Goal: Task Accomplishment & Management: Complete application form

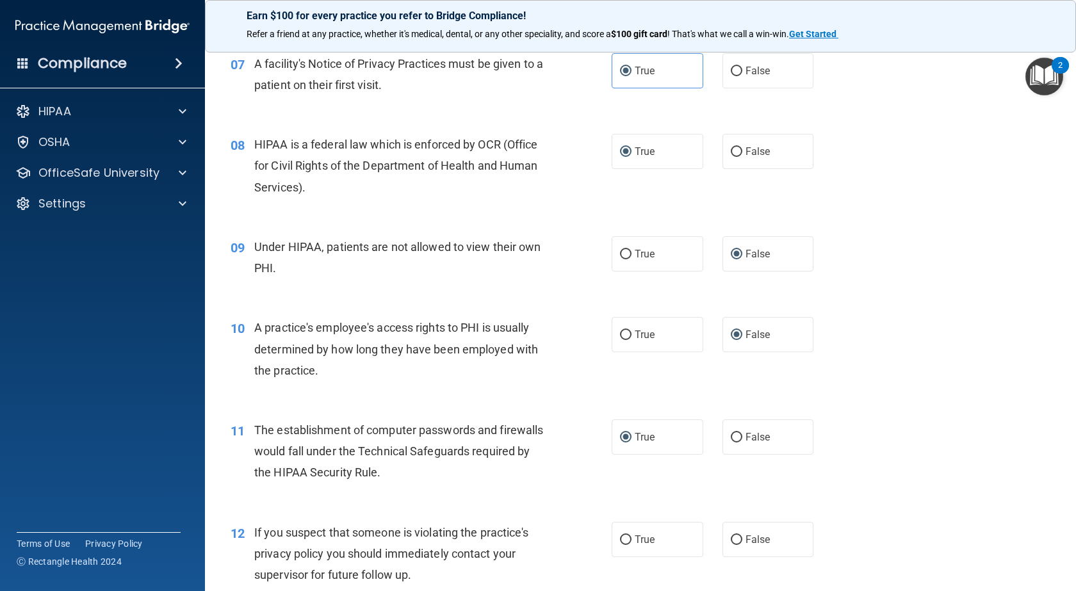
scroll to position [897, 0]
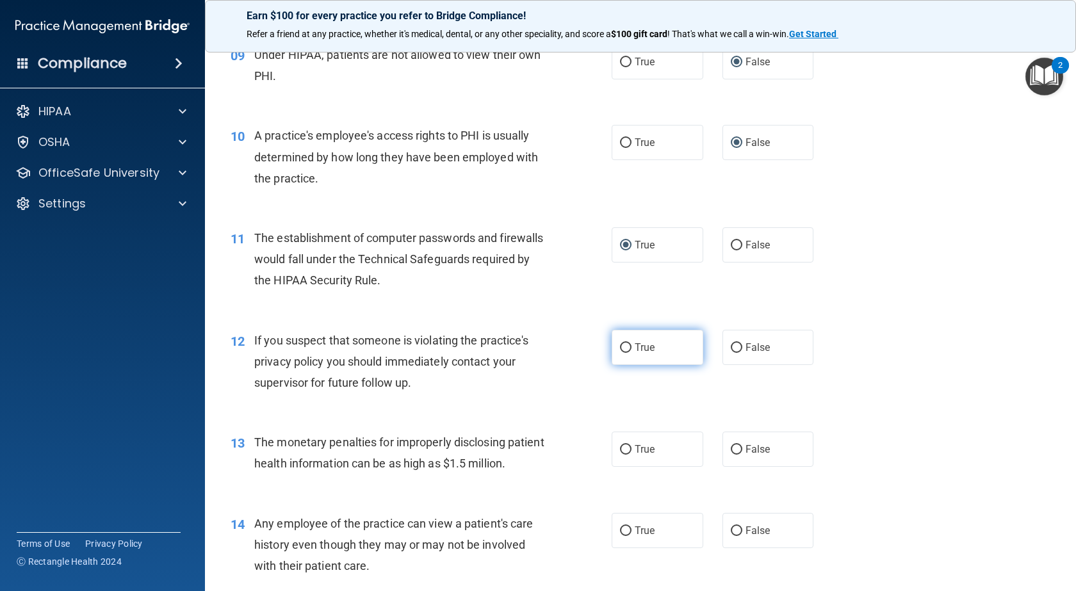
click at [622, 353] on input "True" at bounding box center [626, 348] width 12 height 10
radio input "true"
click at [622, 455] on input "True" at bounding box center [626, 450] width 12 height 10
radio input "true"
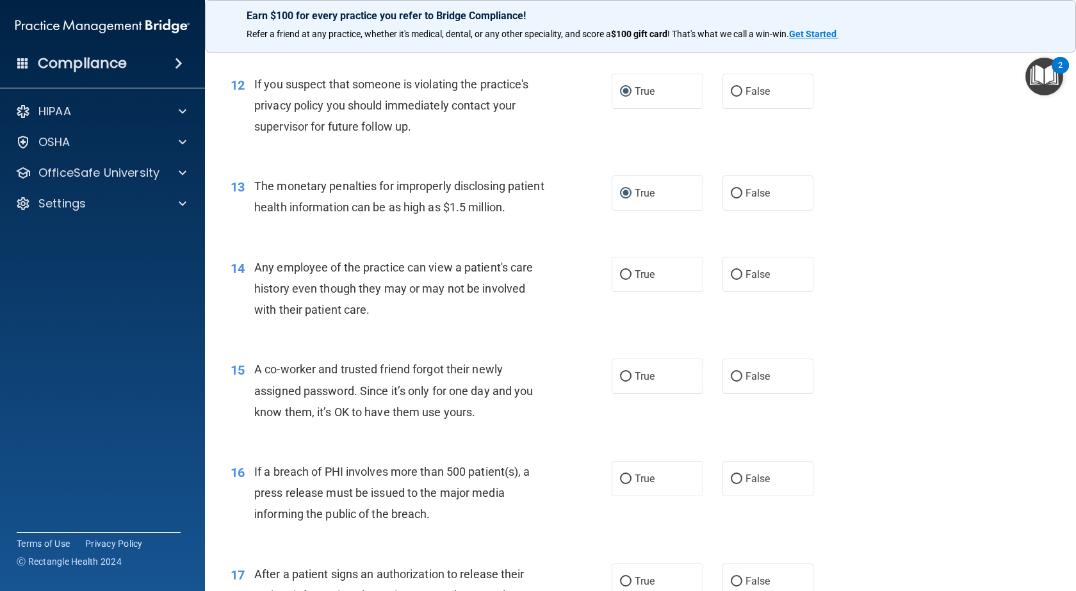
scroll to position [1217, 0]
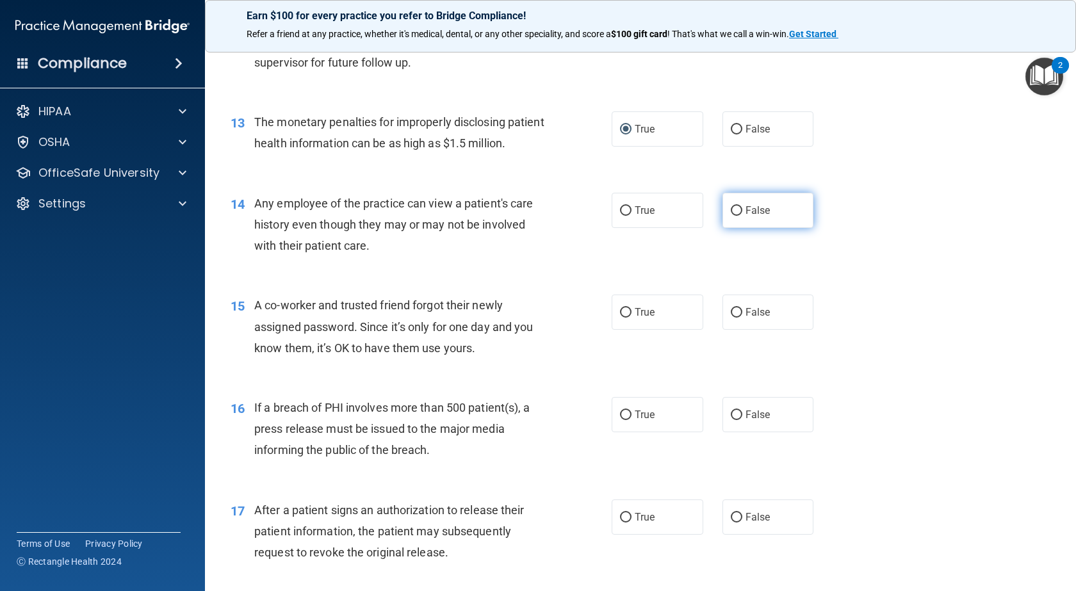
click at [736, 216] on input "False" at bounding box center [737, 211] width 12 height 10
radio input "true"
click at [731, 318] on input "False" at bounding box center [737, 313] width 12 height 10
radio input "true"
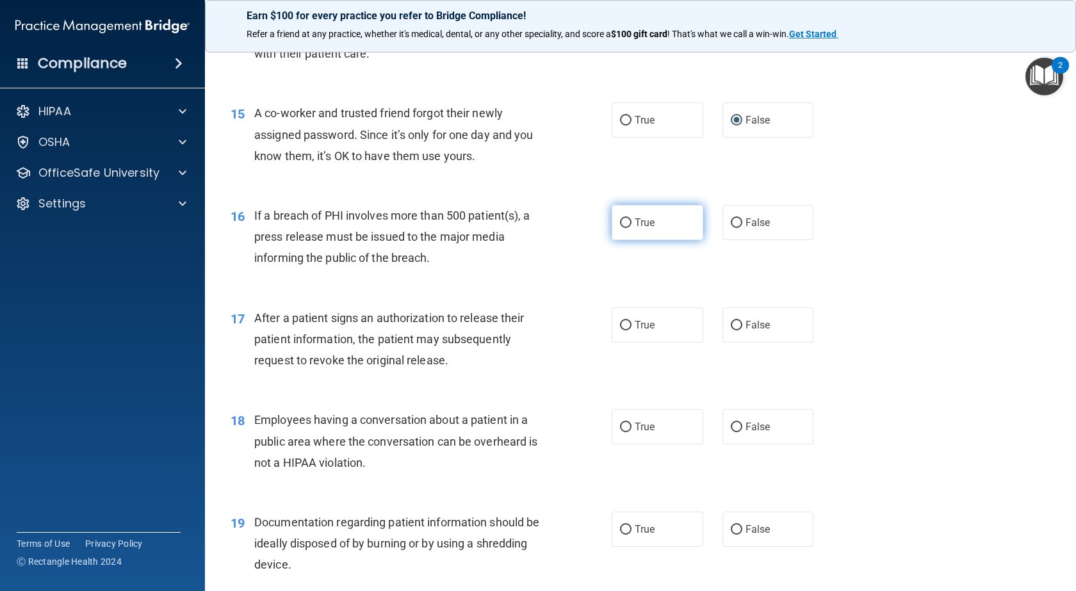
click at [623, 228] on input "True" at bounding box center [626, 223] width 12 height 10
radio input "true"
click at [624, 330] on input "True" at bounding box center [626, 326] width 12 height 10
radio input "true"
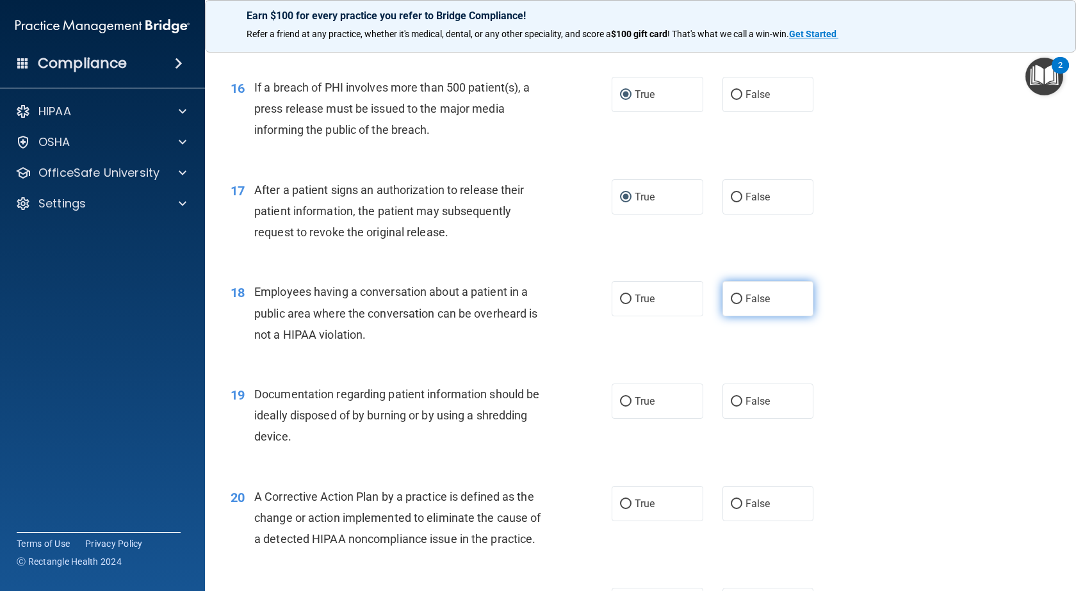
click at [734, 304] on input "False" at bounding box center [737, 300] width 12 height 10
radio input "true"
click at [620, 407] on input "True" at bounding box center [626, 402] width 12 height 10
radio input "true"
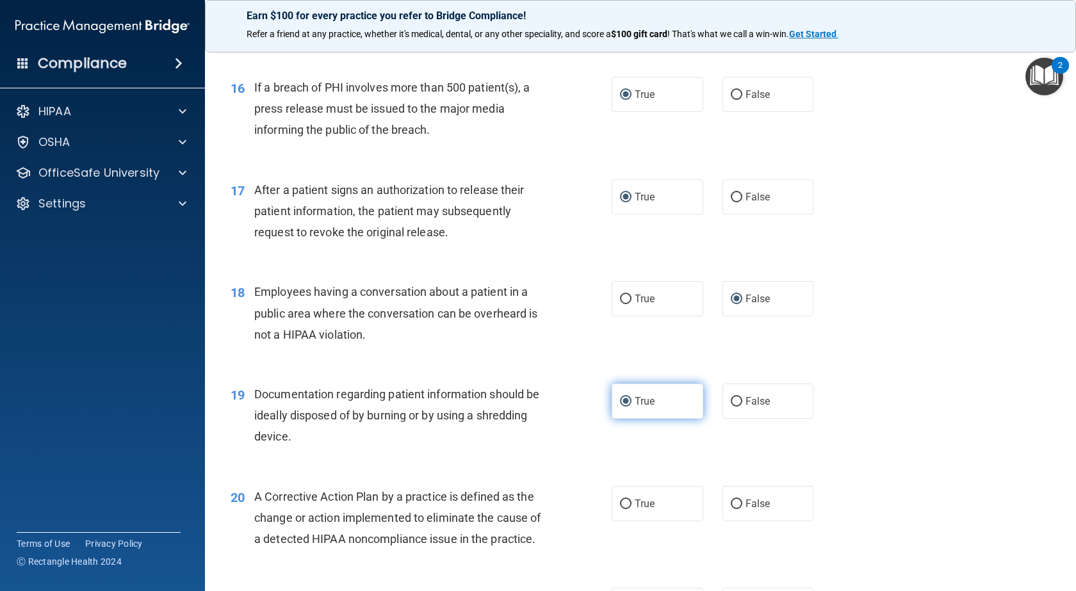
scroll to position [1729, 0]
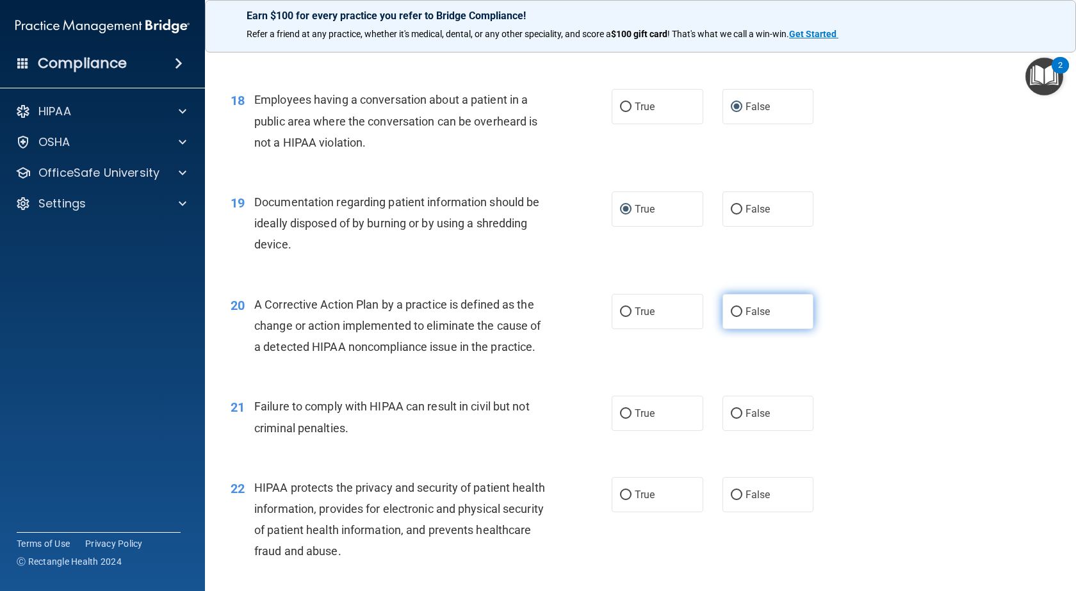
click at [733, 317] on input "False" at bounding box center [737, 312] width 12 height 10
radio input "true"
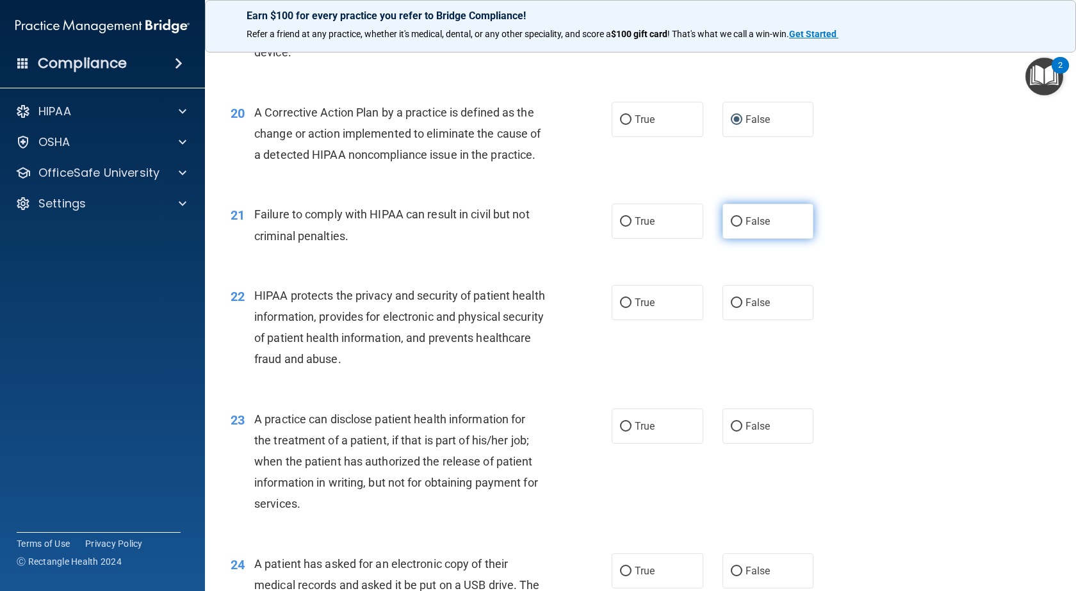
click at [735, 227] on input "False" at bounding box center [737, 222] width 12 height 10
radio input "true"
click at [621, 308] on input "True" at bounding box center [626, 303] width 12 height 10
radio input "true"
click at [627, 444] on label "True" at bounding box center [658, 426] width 92 height 35
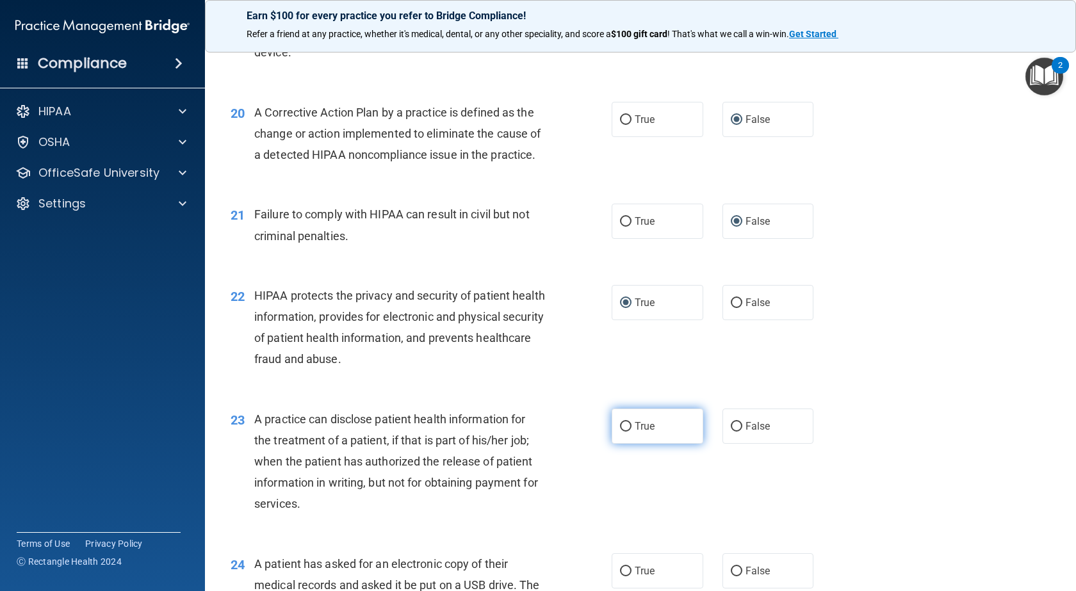
click at [627, 432] on input "True" at bounding box center [626, 427] width 12 height 10
radio input "true"
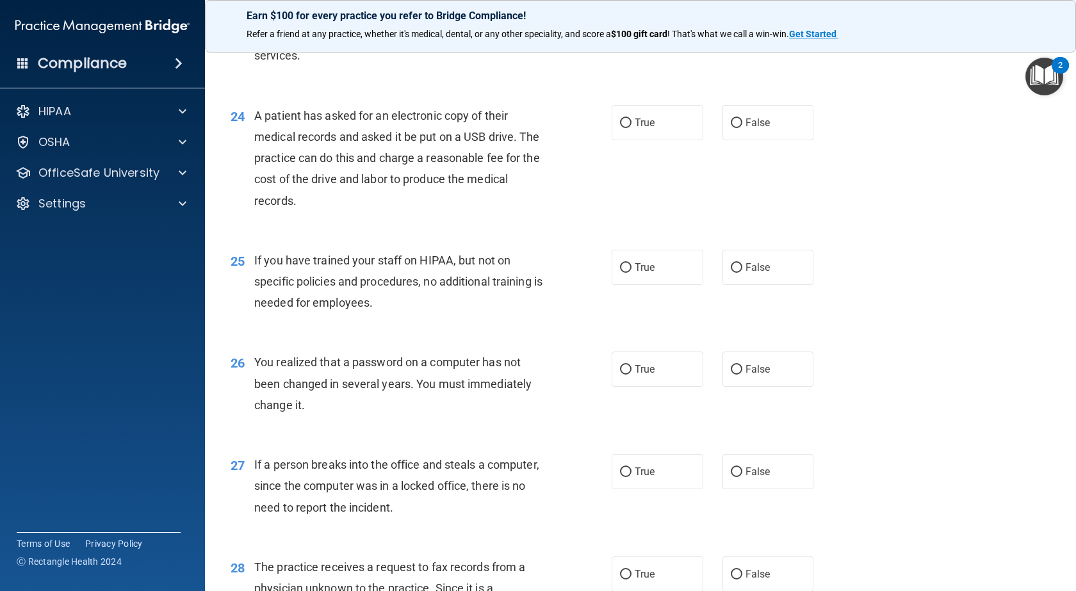
scroll to position [2178, 0]
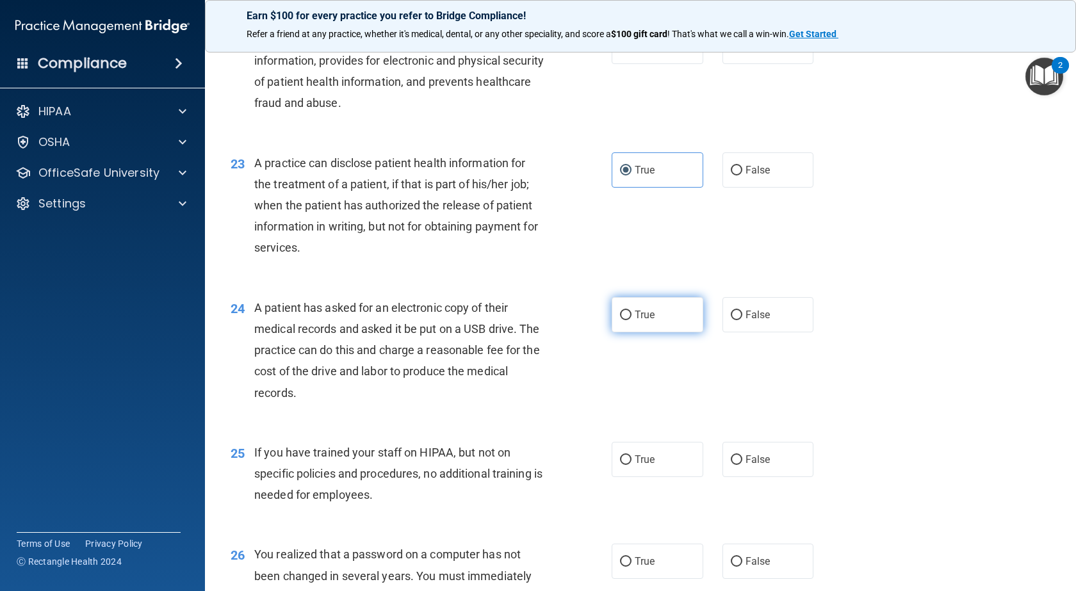
click at [621, 320] on input "True" at bounding box center [626, 316] width 12 height 10
radio input "true"
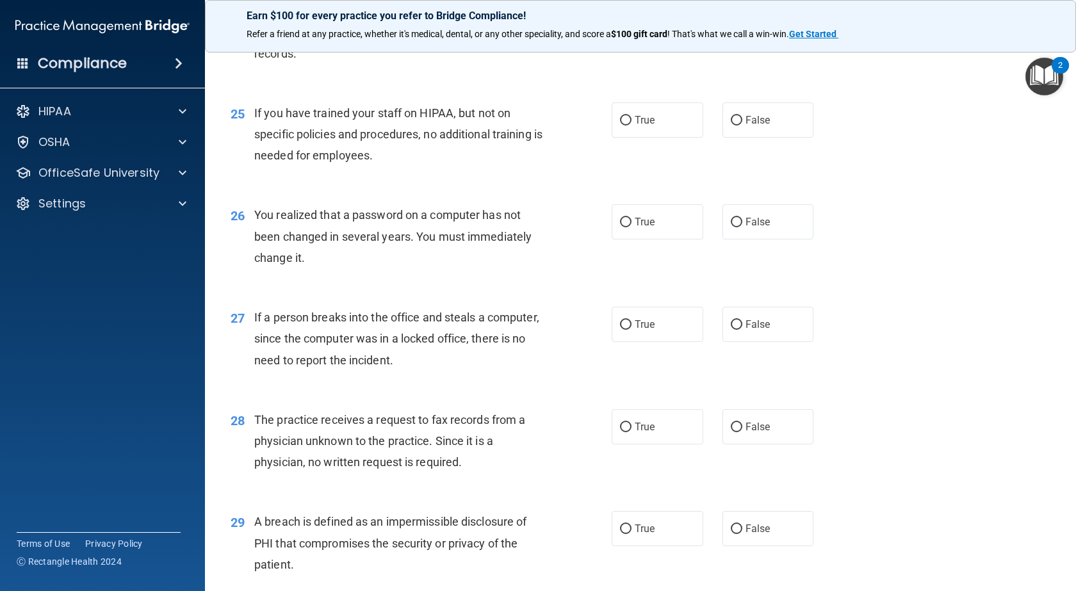
scroll to position [2325, 0]
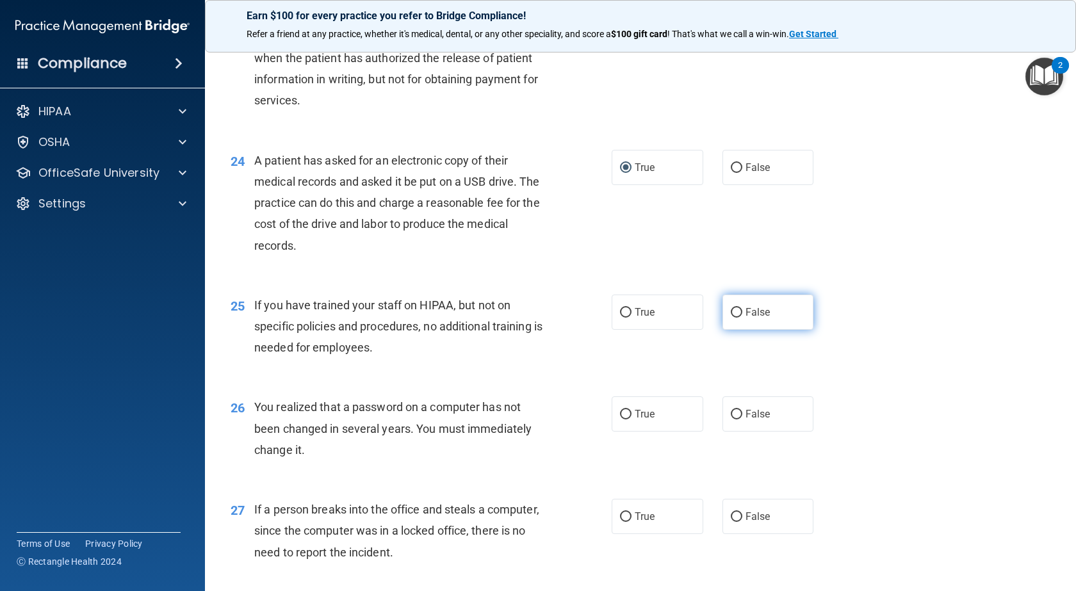
click at [737, 330] on label "False" at bounding box center [768, 312] width 92 height 35
click at [737, 318] on input "False" at bounding box center [737, 313] width 12 height 10
radio input "true"
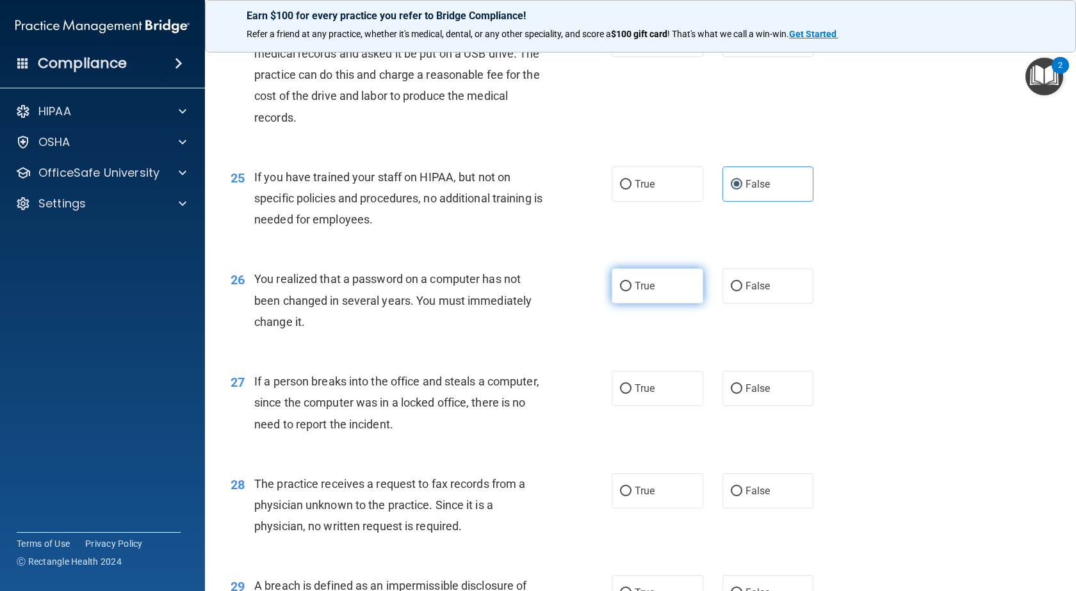
click at [628, 304] on label "True" at bounding box center [658, 285] width 92 height 35
click at [628, 291] on input "True" at bounding box center [626, 287] width 12 height 10
radio input "true"
click at [732, 394] on input "False" at bounding box center [737, 389] width 12 height 10
radio input "true"
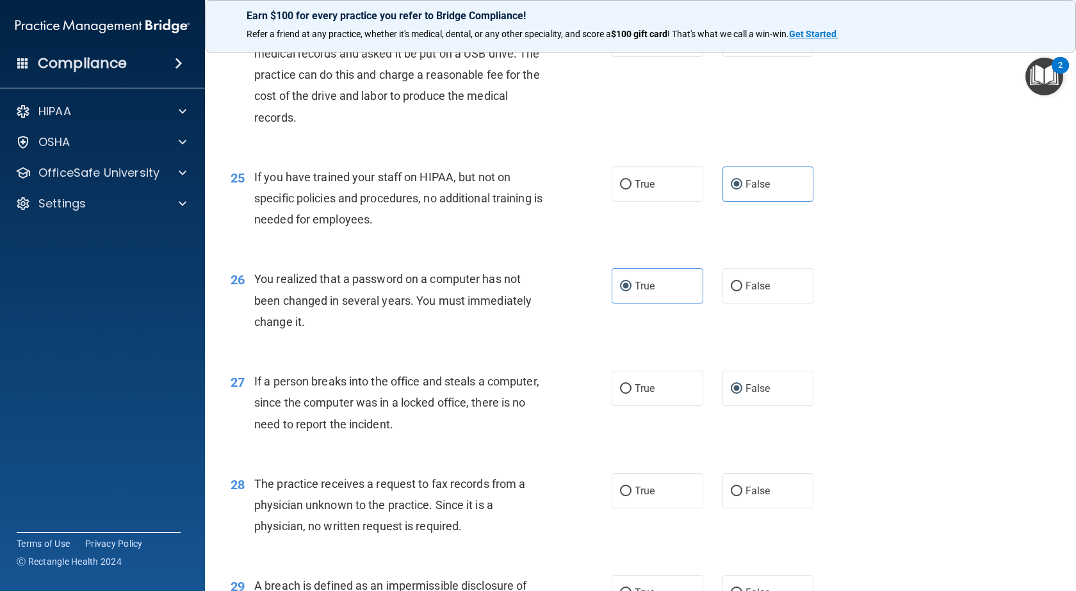
scroll to position [2645, 0]
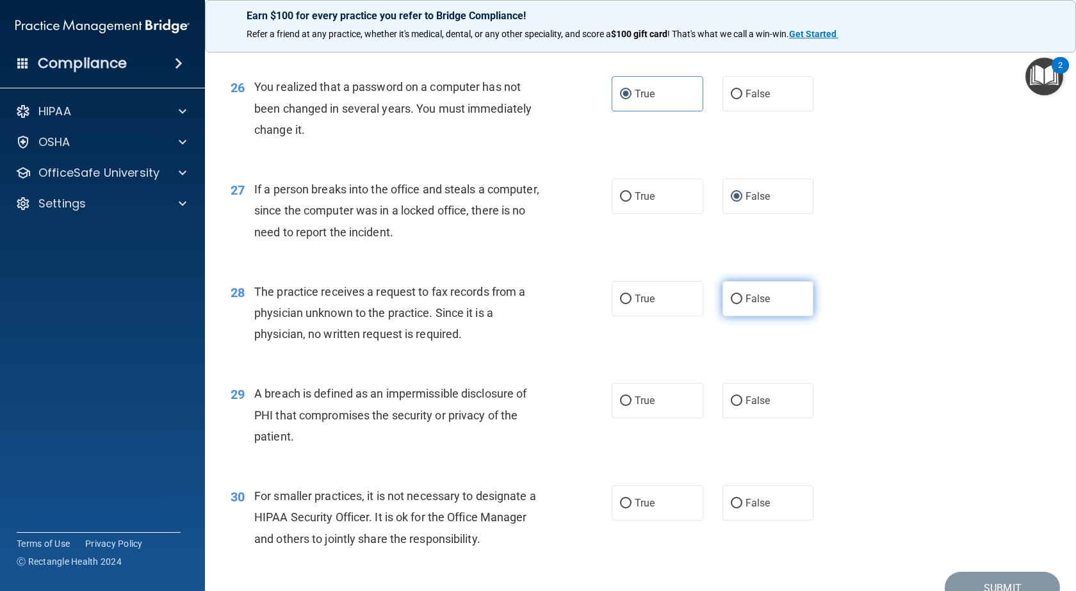
click at [735, 304] on input "False" at bounding box center [737, 300] width 12 height 10
radio input "true"
click at [620, 406] on input "True" at bounding box center [626, 401] width 12 height 10
radio input "true"
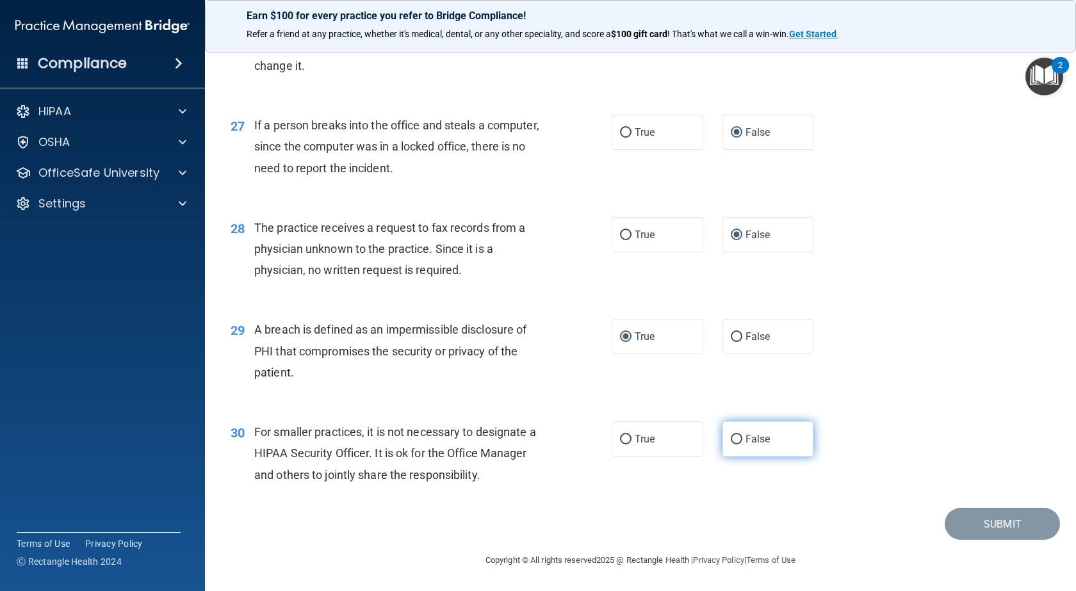
click at [731, 439] on input "False" at bounding box center [737, 440] width 12 height 10
radio input "true"
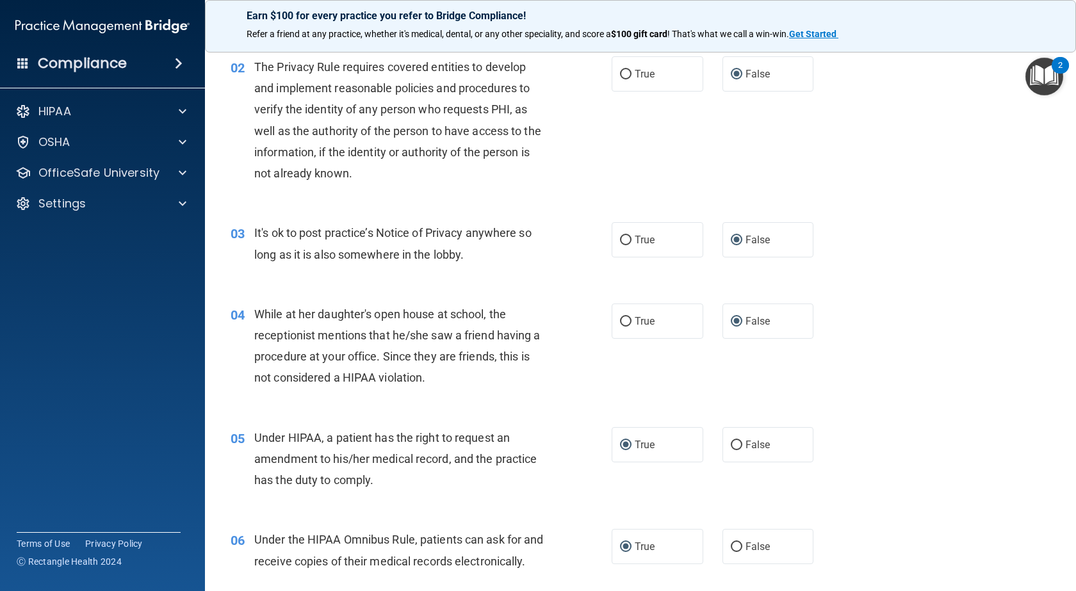
scroll to position [0, 0]
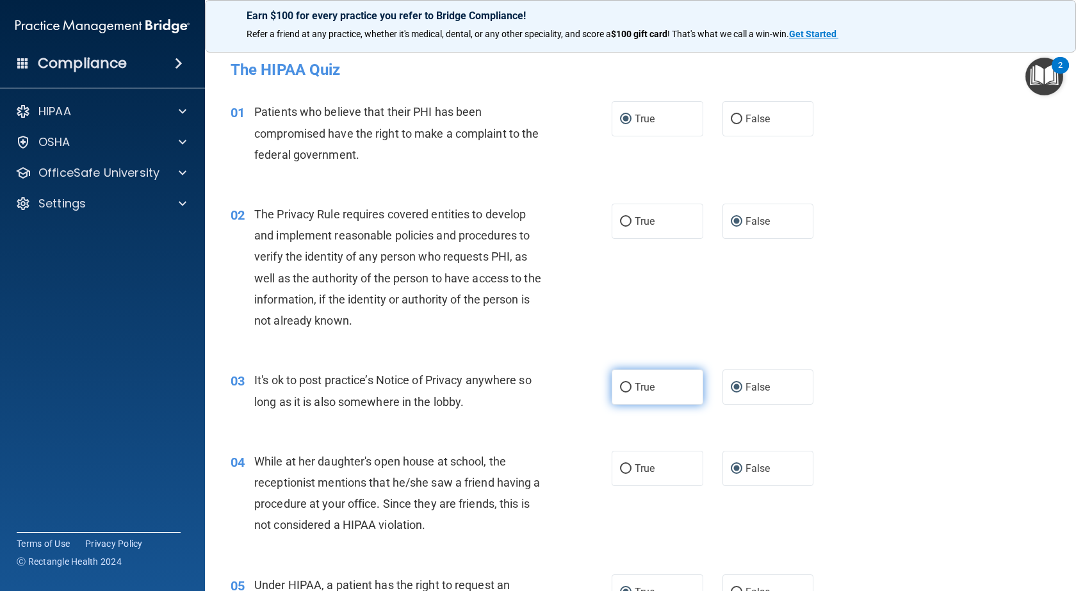
click at [621, 390] on input "True" at bounding box center [626, 388] width 12 height 10
radio input "true"
radio input "false"
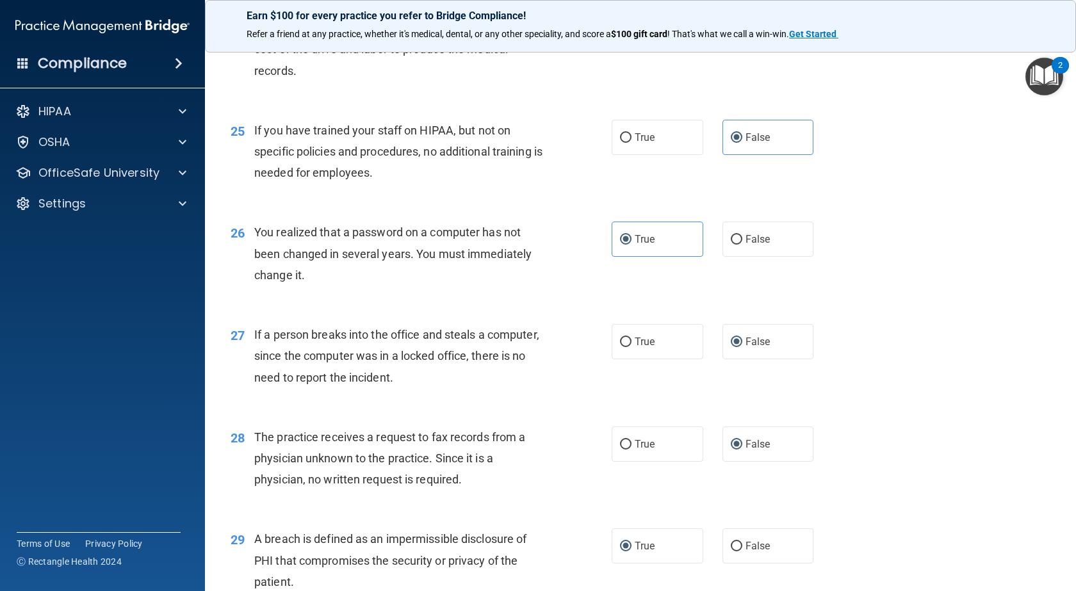
scroll to position [2756, 0]
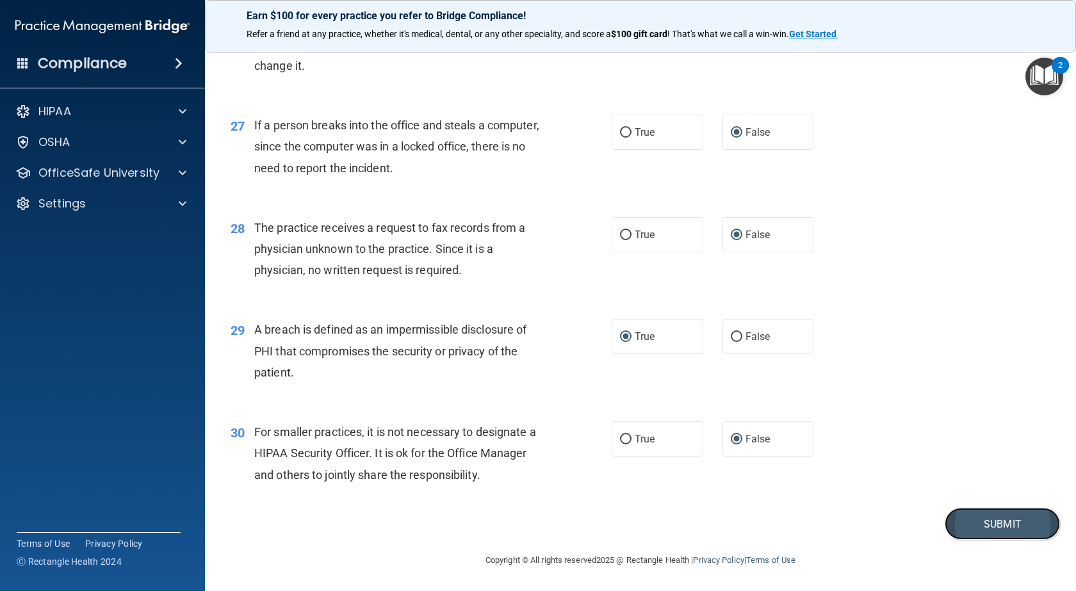
click at [1016, 536] on button "Submit" at bounding box center [1002, 524] width 115 height 33
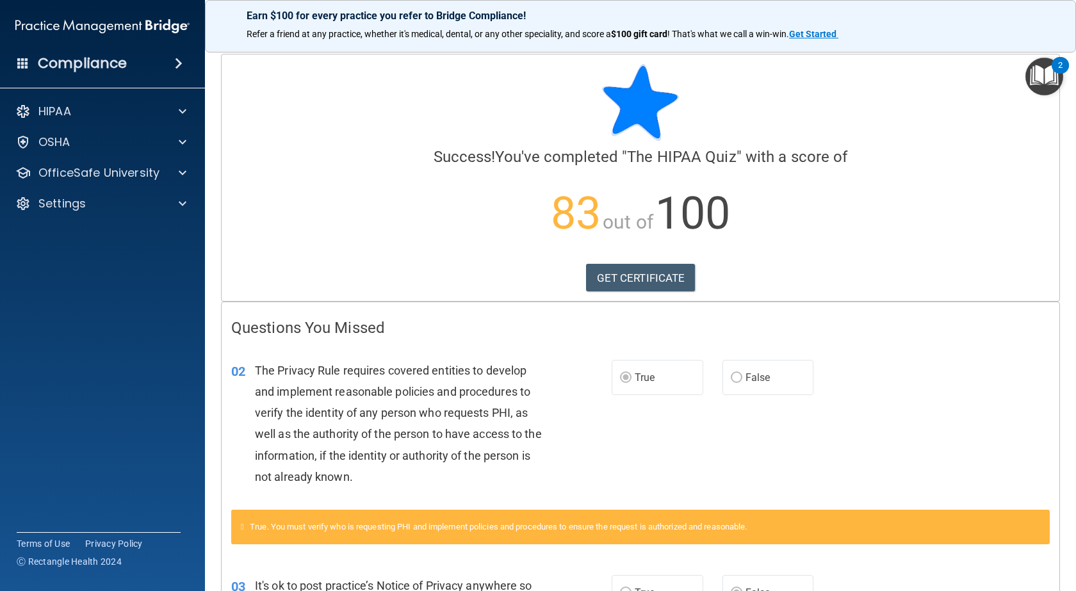
click at [951, 147] on div "Success! You've completed " The HIPAA Quiz " with a score of 83 out of 100 GET …" at bounding box center [640, 160] width 819 height 192
click at [840, 535] on div "True. You must verify who is requesting PHI and implement policies and procedur…" at bounding box center [640, 527] width 819 height 35
click at [619, 281] on link "GET CERTIFICATE" at bounding box center [641, 278] width 110 height 28
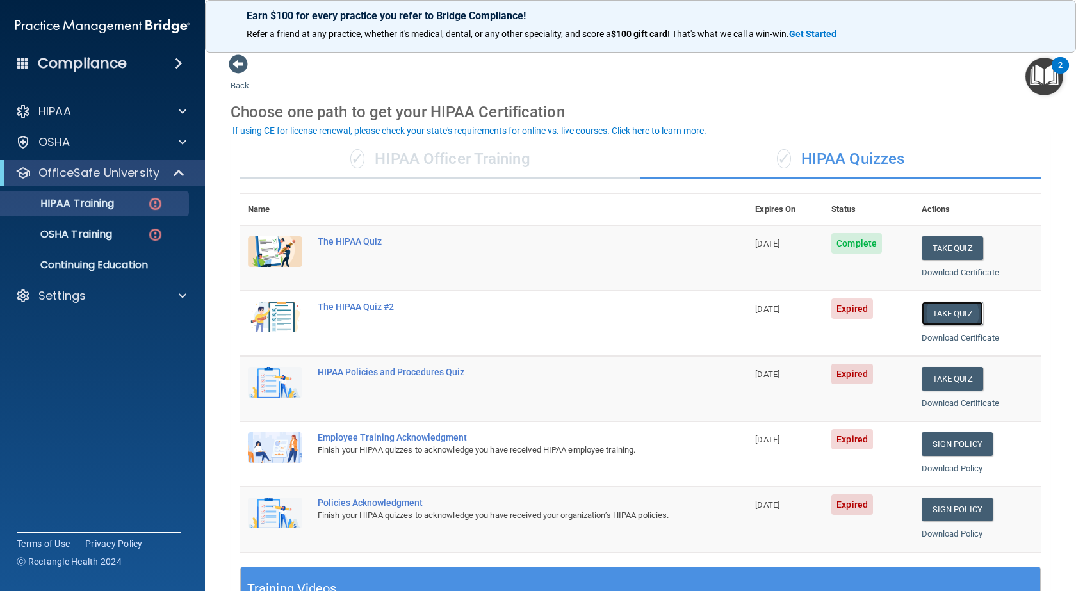
click at [933, 311] on button "Take Quiz" at bounding box center [952, 314] width 61 height 24
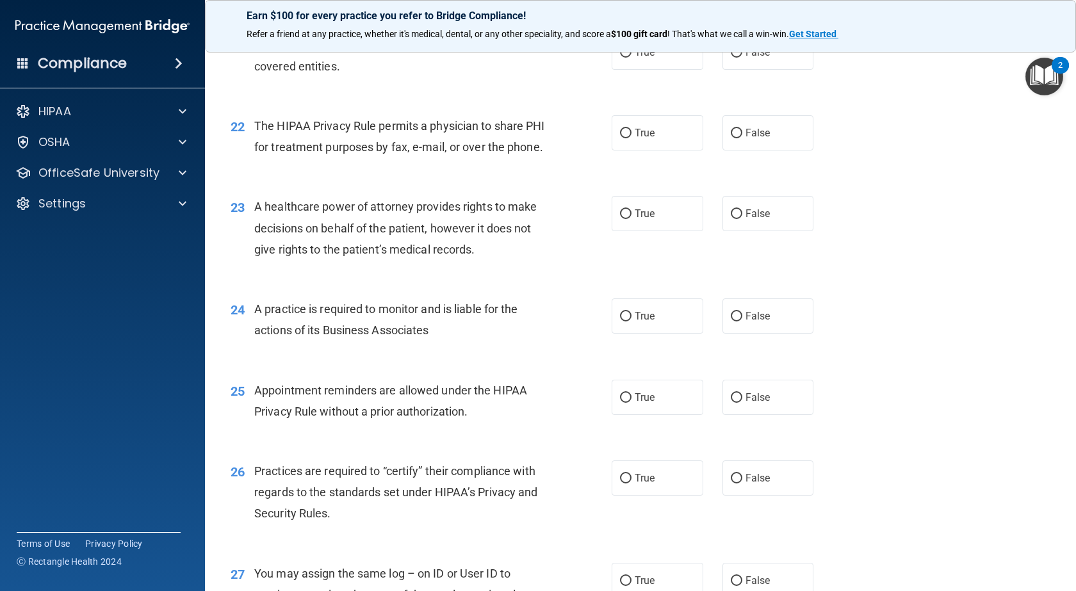
scroll to position [1578, 0]
